Goal: Information Seeking & Learning: Learn about a topic

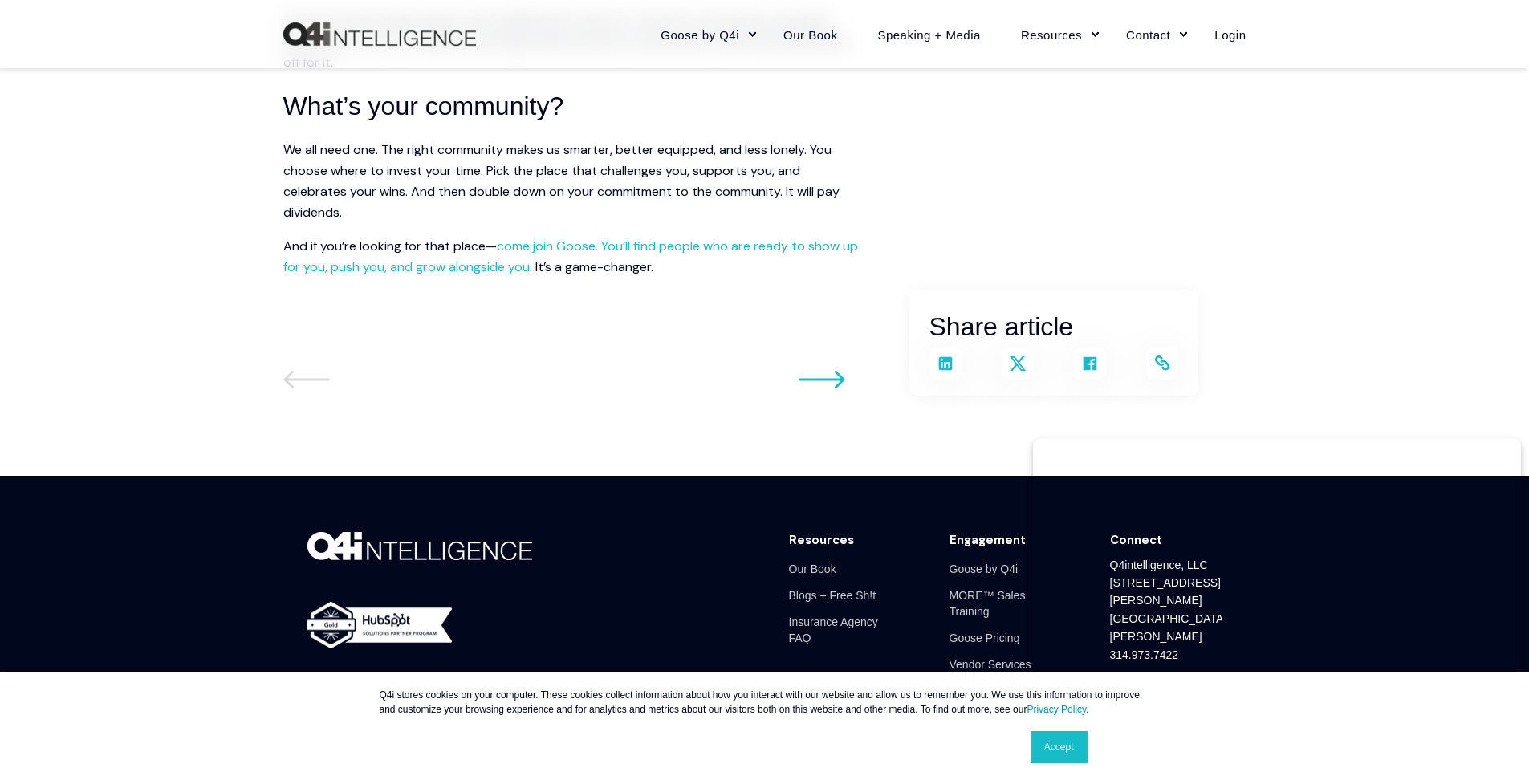
scroll to position [3132, 0]
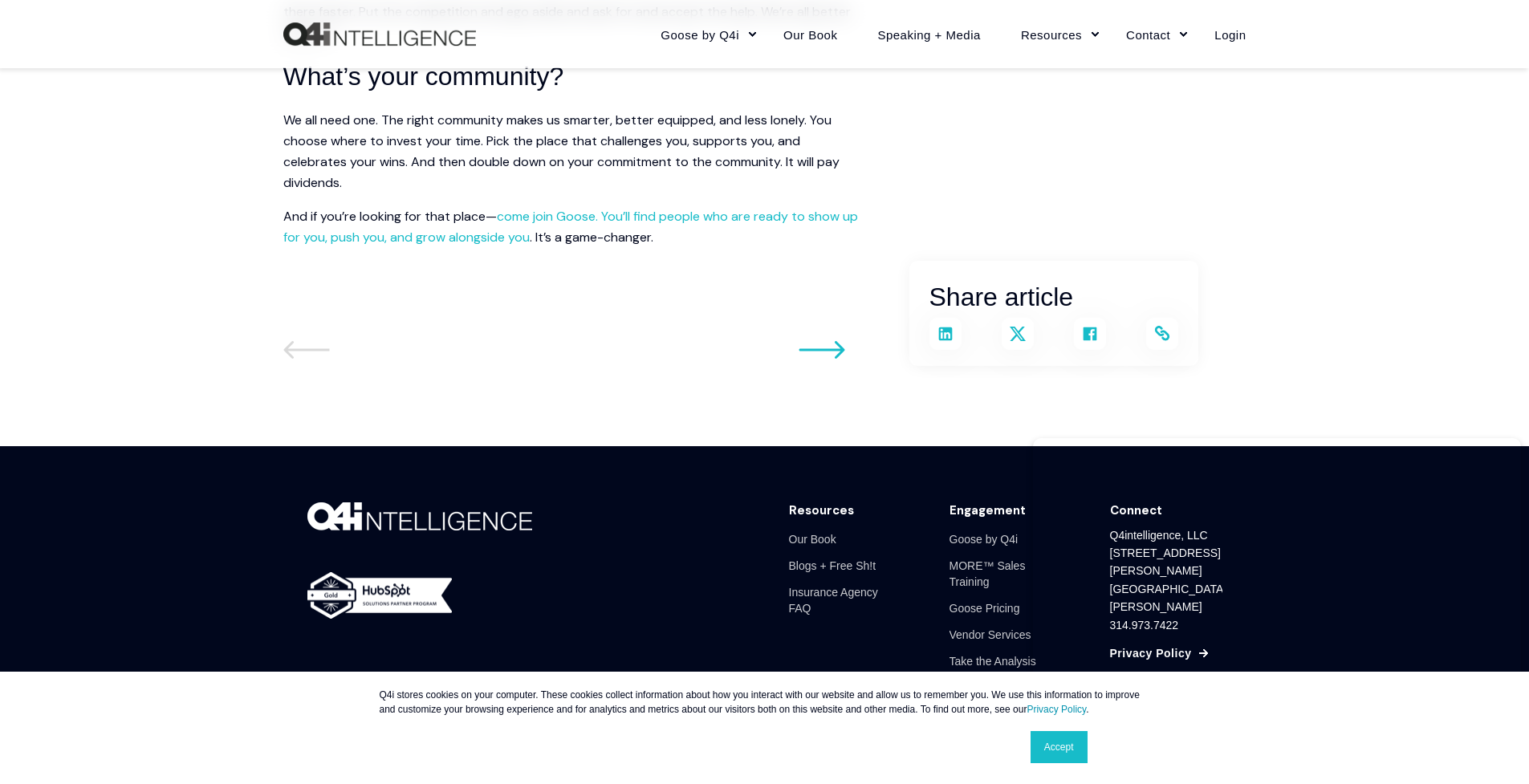
click at [393, 521] on img at bounding box center [419, 516] width 225 height 28
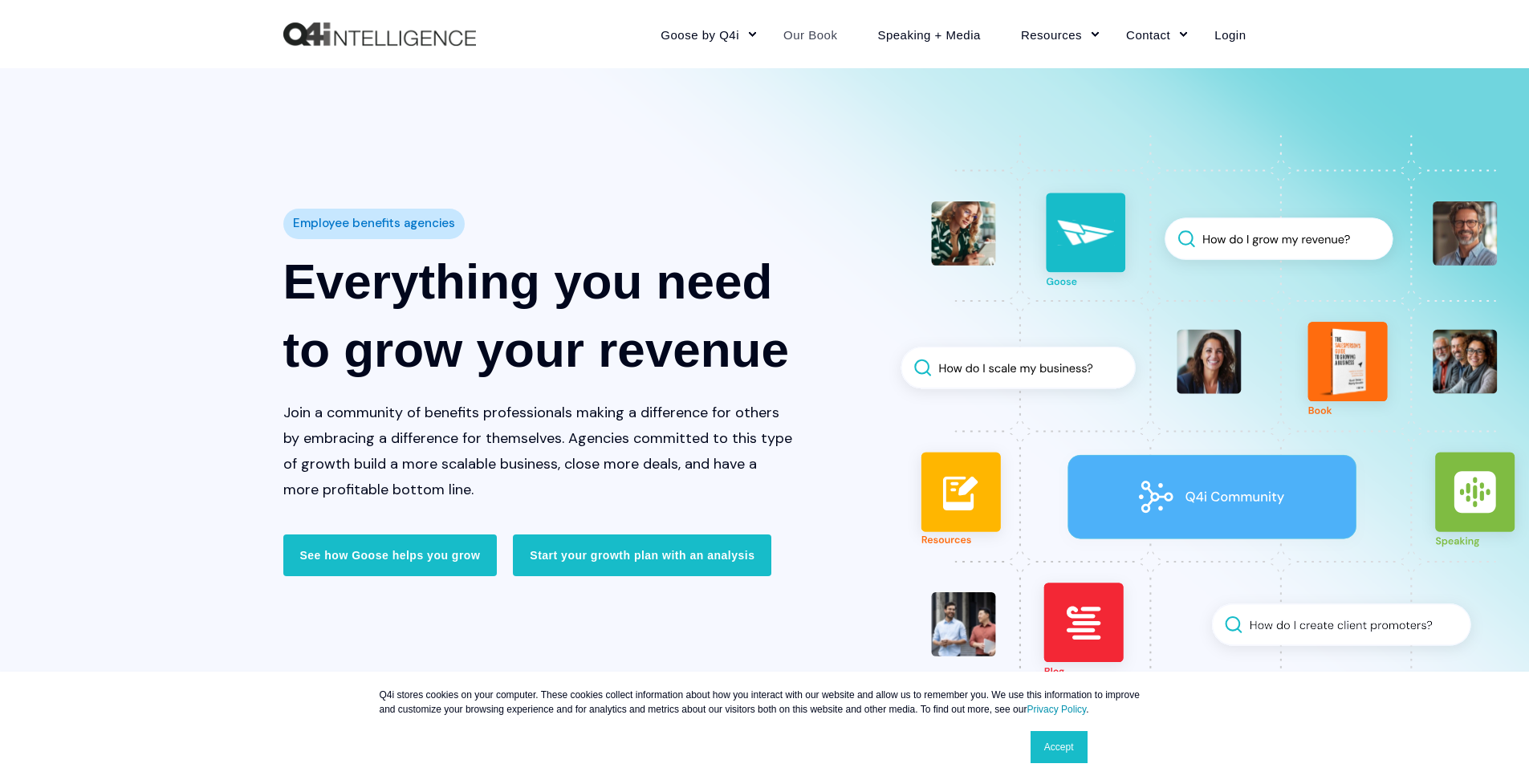
click at [803, 35] on link "Our Book" at bounding box center [810, 34] width 94 height 70
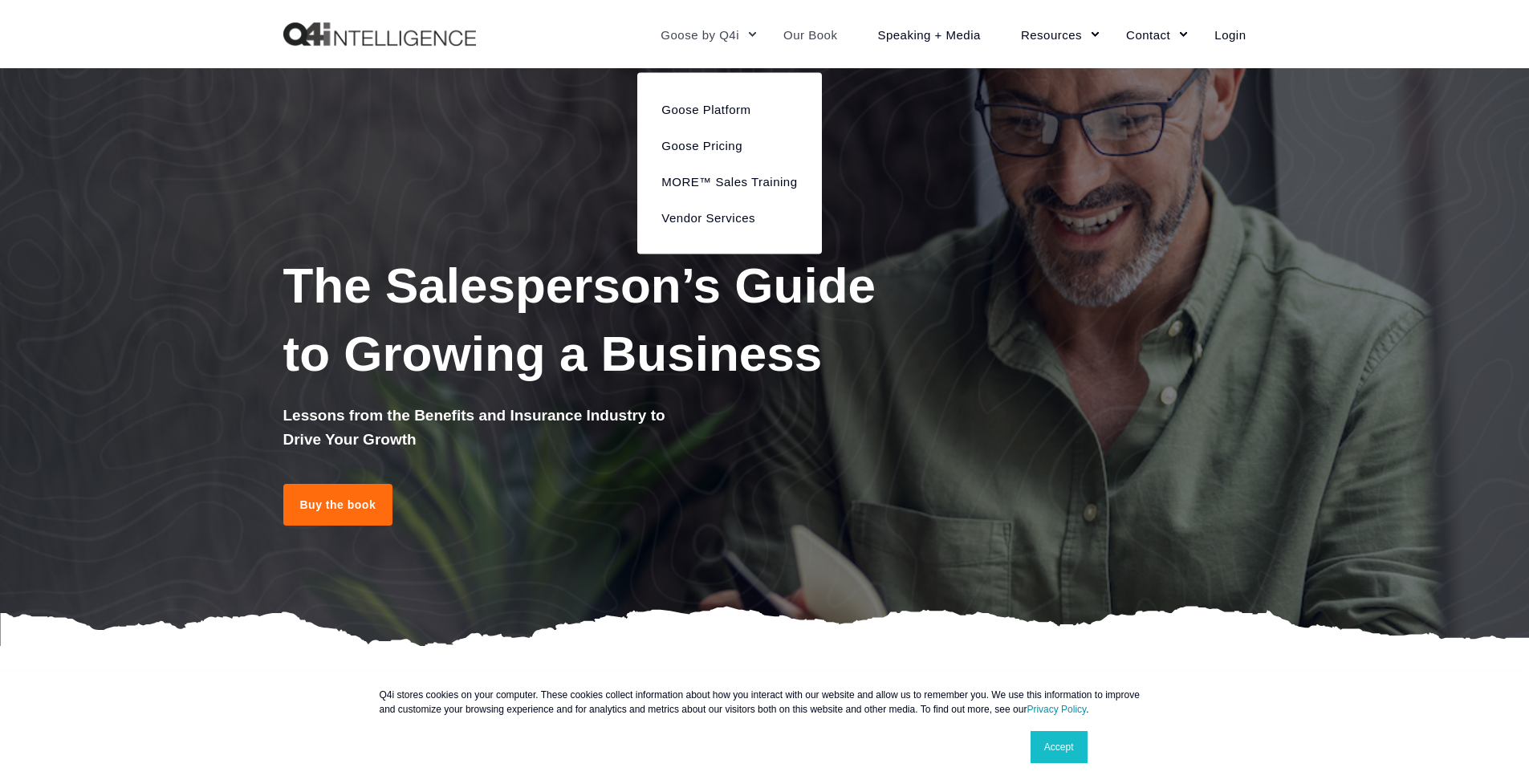
click at [750, 35] on link "Goose by Q4i" at bounding box center [702, 34] width 123 height 70
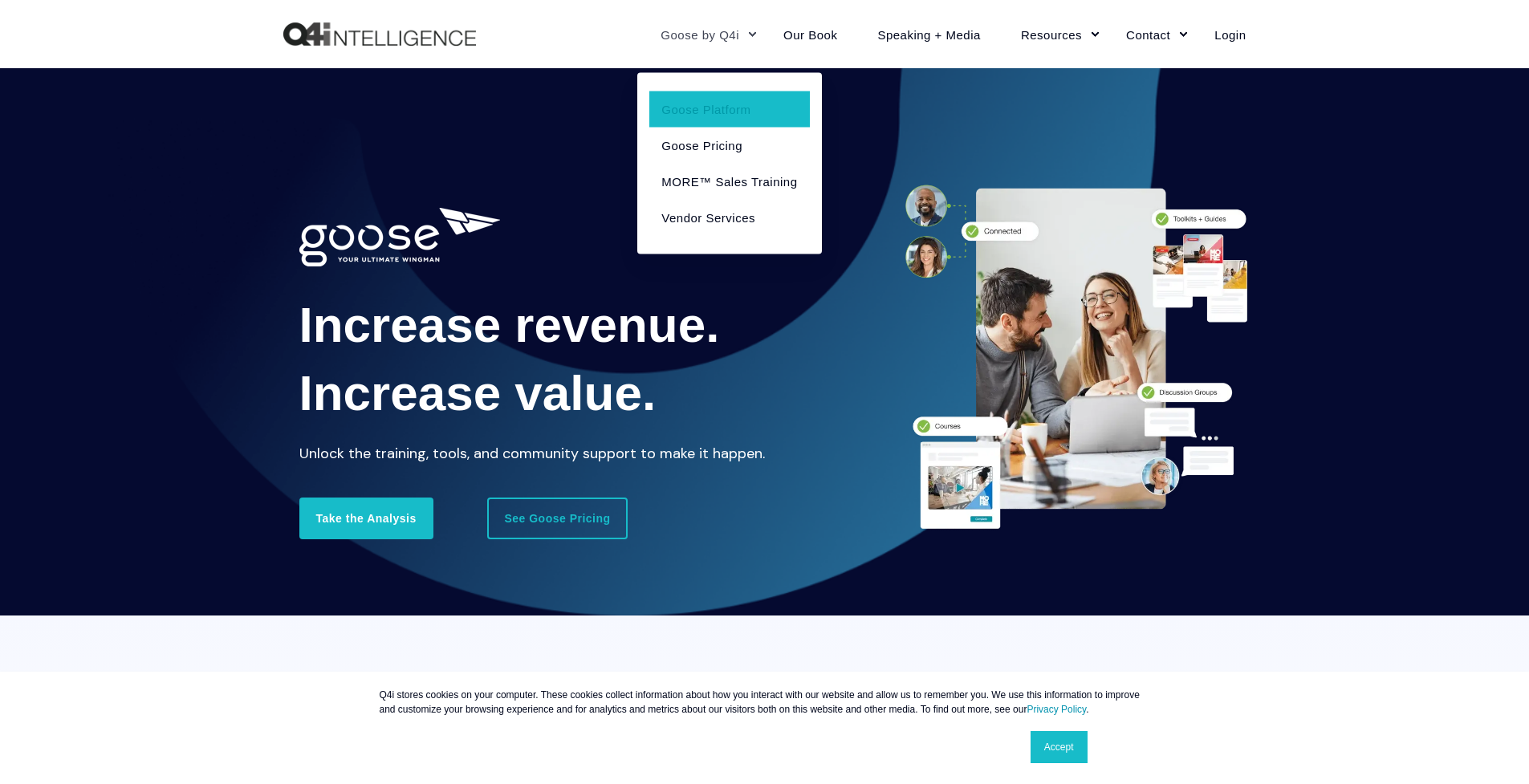
click at [709, 31] on link "Goose by Q4i" at bounding box center [702, 34] width 123 height 70
click at [695, 112] on link "Goose Platform" at bounding box center [730, 108] width 160 height 36
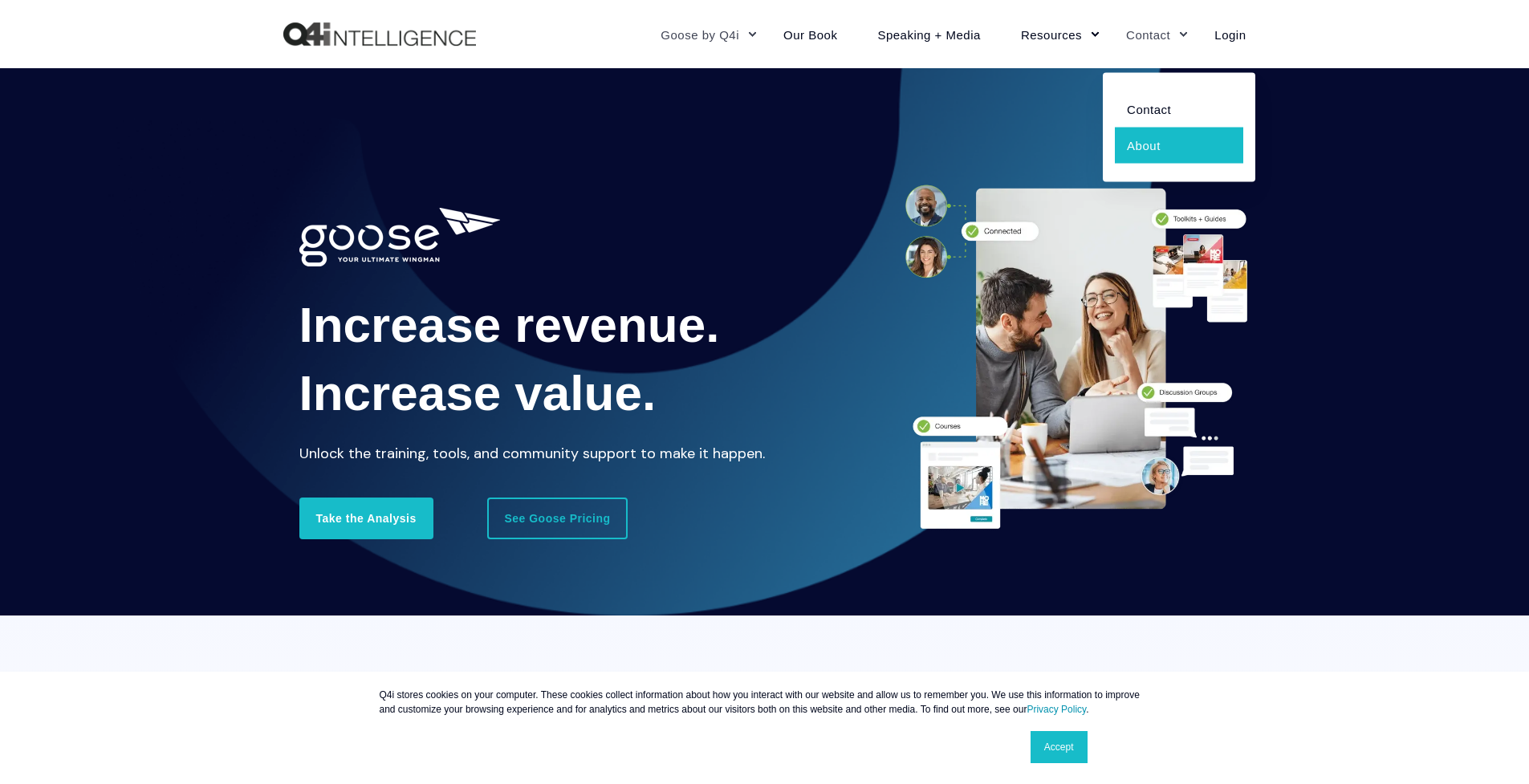
click at [1155, 134] on link "About" at bounding box center [1179, 145] width 128 height 36
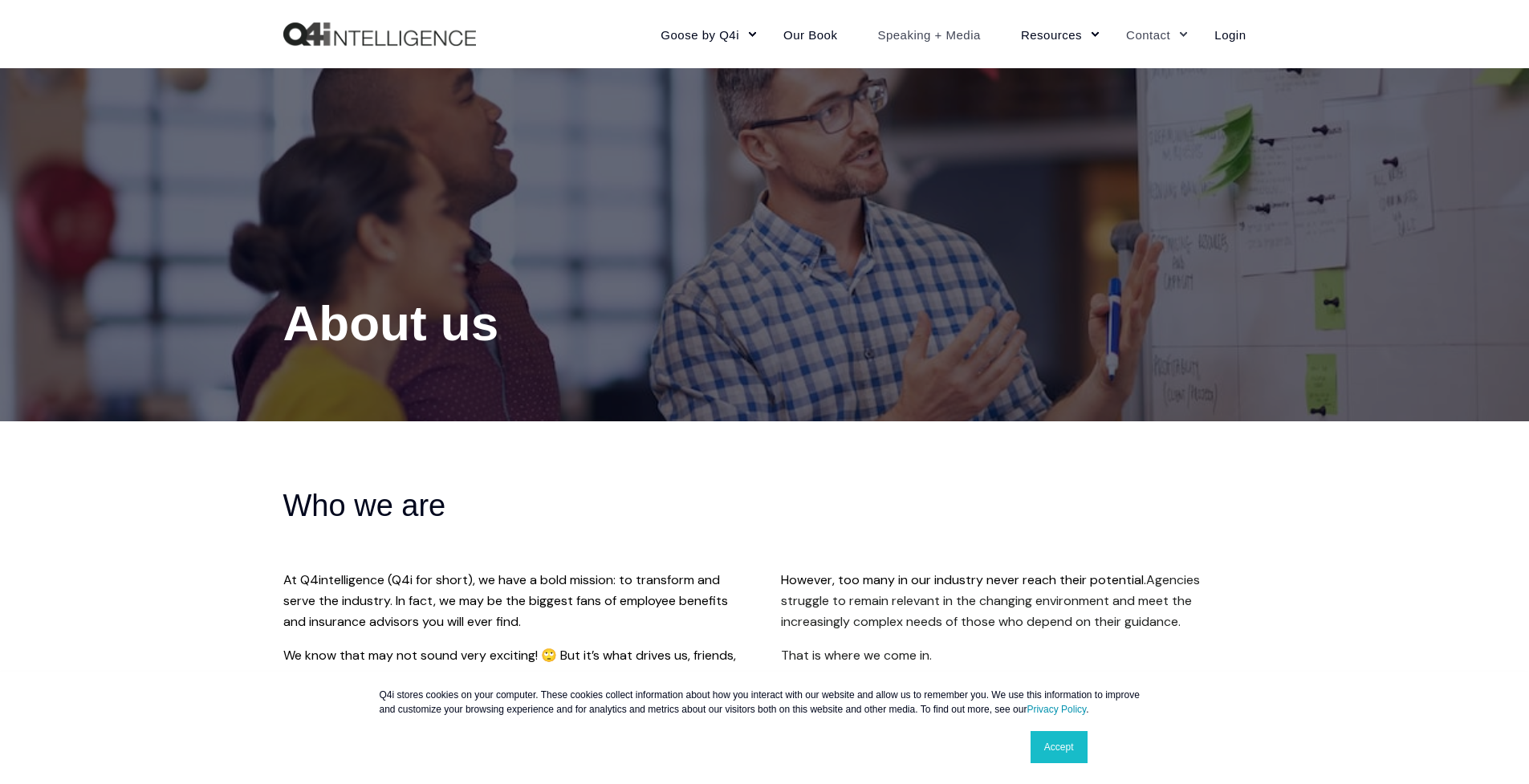
click at [945, 37] on link "Speaking + Media" at bounding box center [929, 34] width 143 height 70
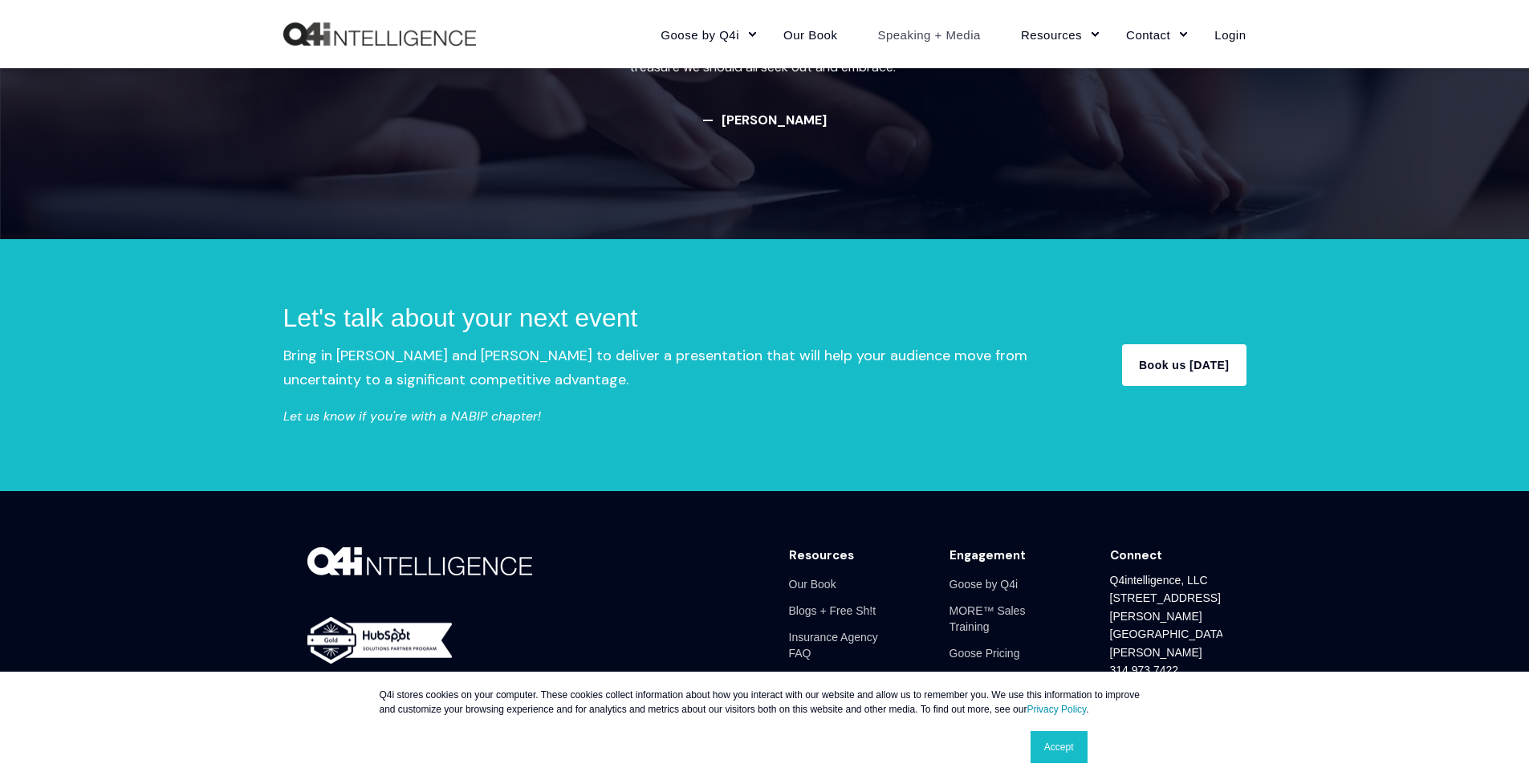
scroll to position [2850, 0]
